Goal: Navigation & Orientation: Find specific page/section

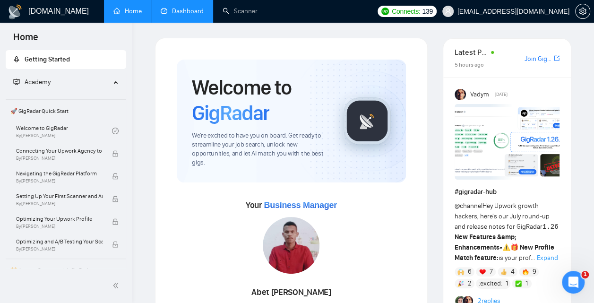
click at [185, 15] on link "Dashboard" at bounding box center [182, 11] width 43 height 8
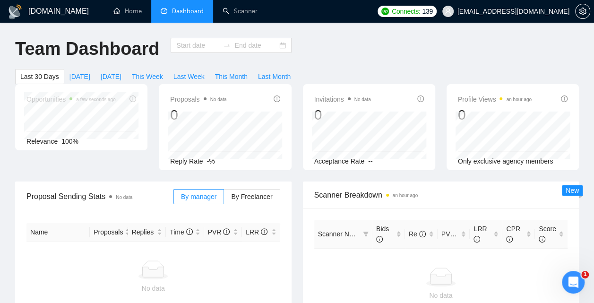
type input "[DATE]"
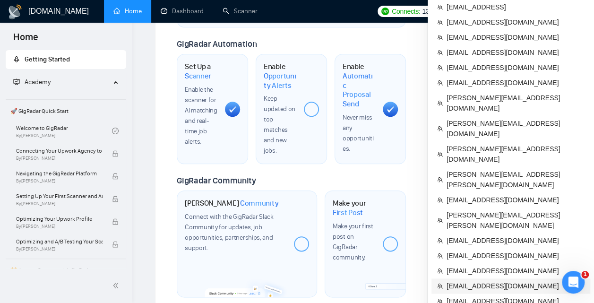
scroll to position [435, 0]
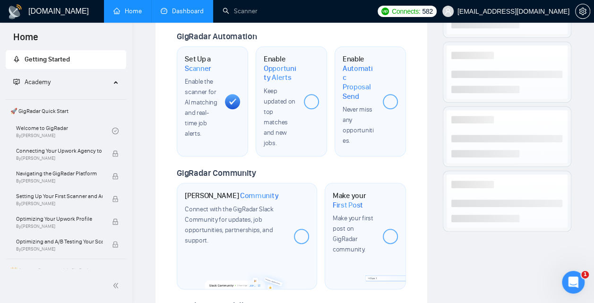
click at [190, 15] on link "Dashboard" at bounding box center [182, 11] width 43 height 8
